Goal: Task Accomplishment & Management: Use online tool/utility

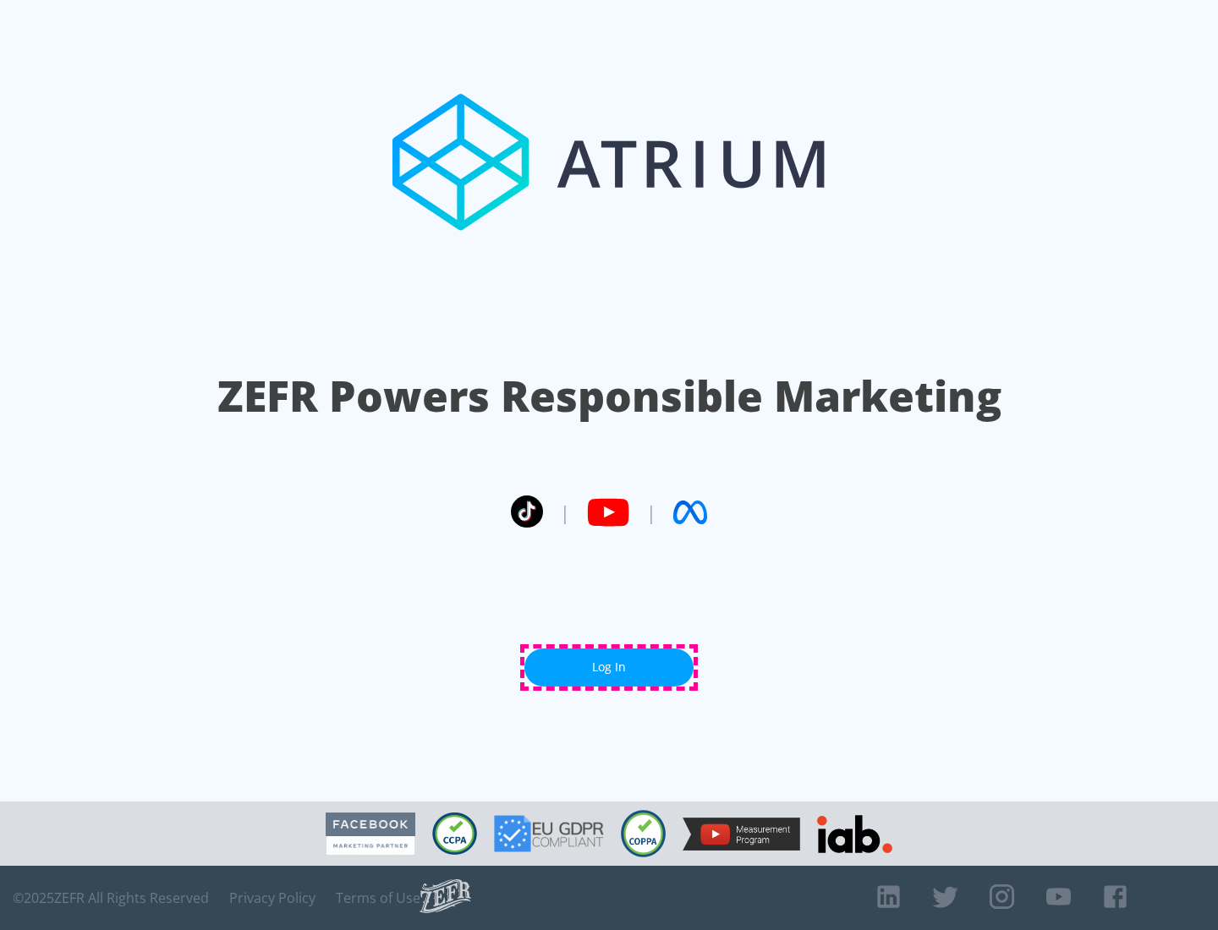
click at [609, 667] on link "Log In" at bounding box center [608, 668] width 169 height 38
